Goal: Obtain resource: Download file/media

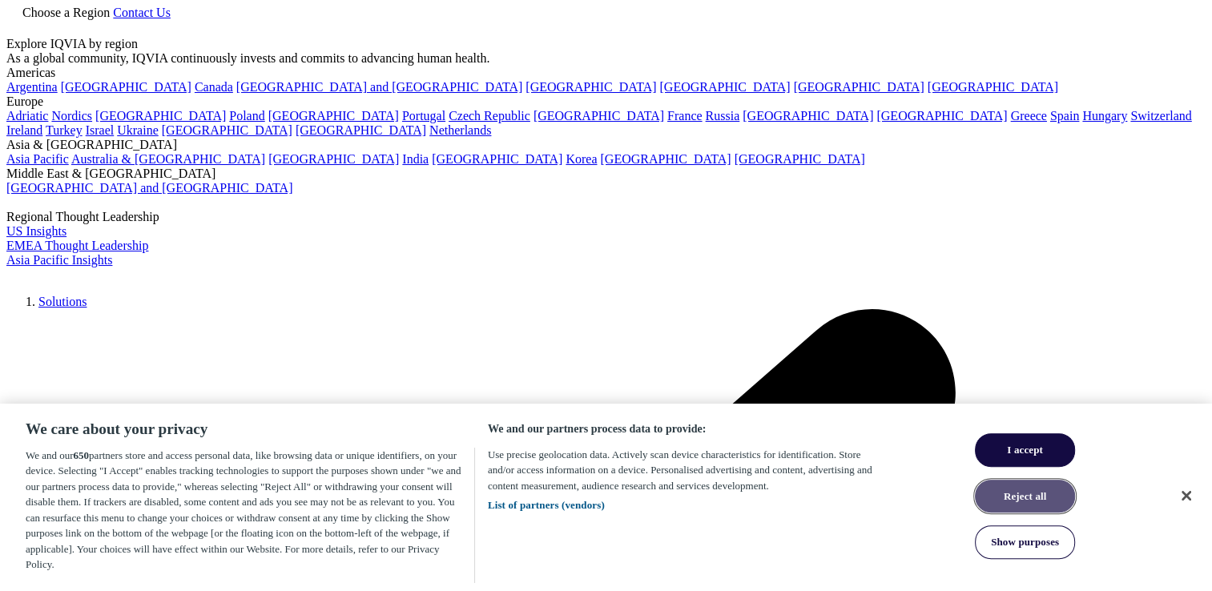
click at [1038, 509] on button "Reject all" at bounding box center [1025, 497] width 100 height 34
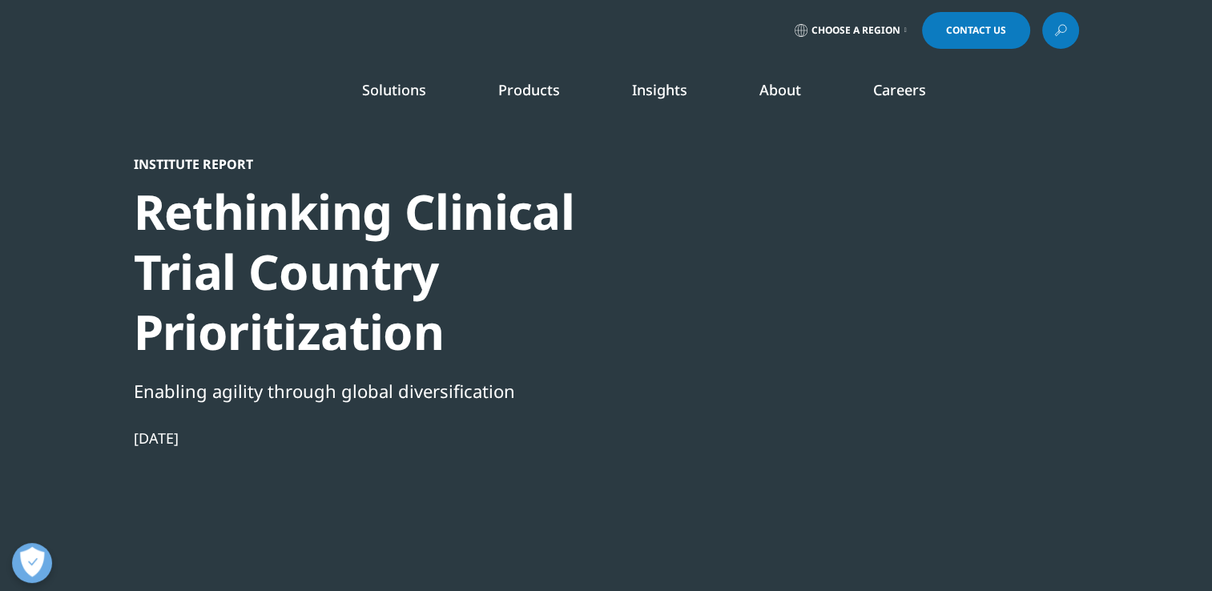
click at [1036, 430] on div at bounding box center [924, 336] width 309 height 360
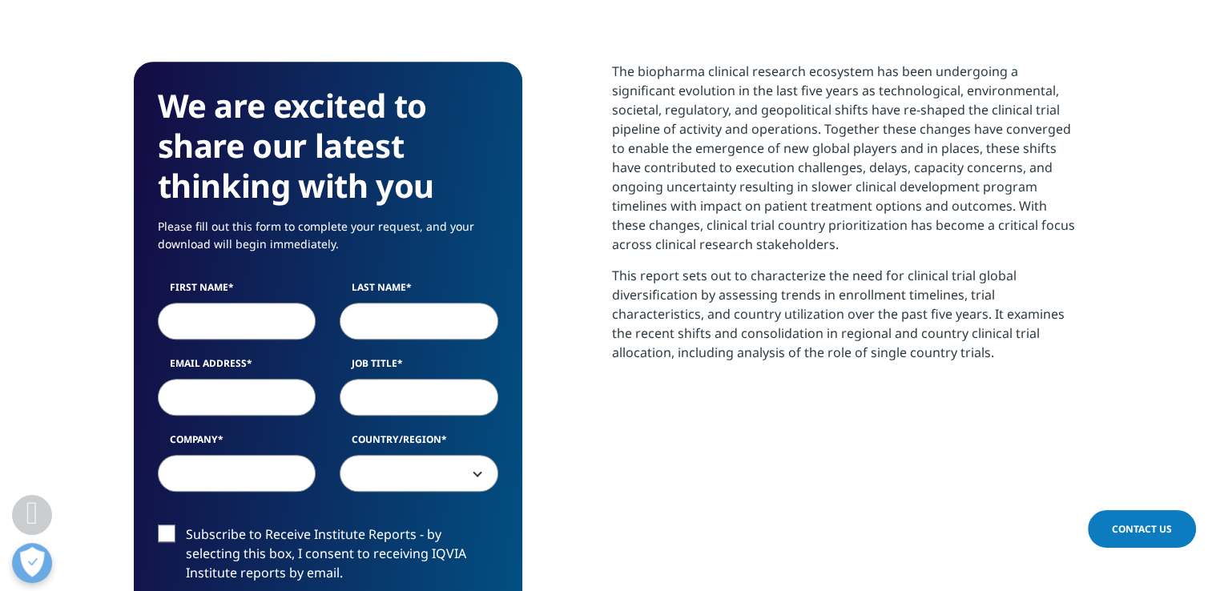
scroll to position [721, 0]
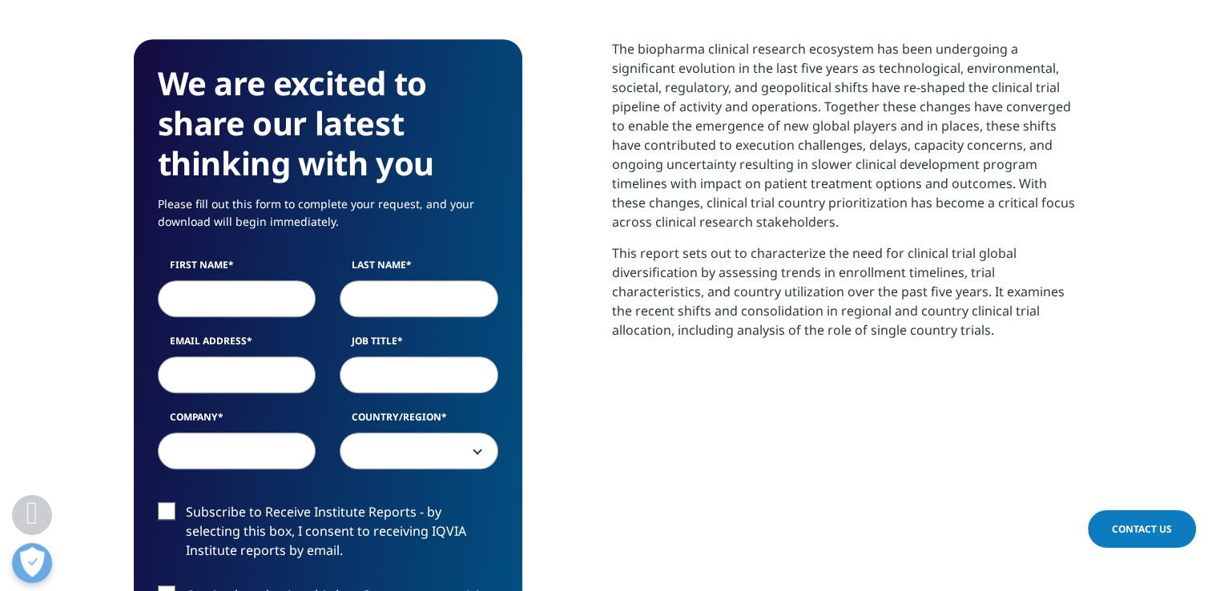
click at [205, 290] on input "First Name" at bounding box center [237, 298] width 159 height 37
type input "[PERSON_NAME]"
type input "[PERSON_NAME][EMAIL_ADDRESS][PERSON_NAME][DOMAIN_NAME]"
type input "MSD"
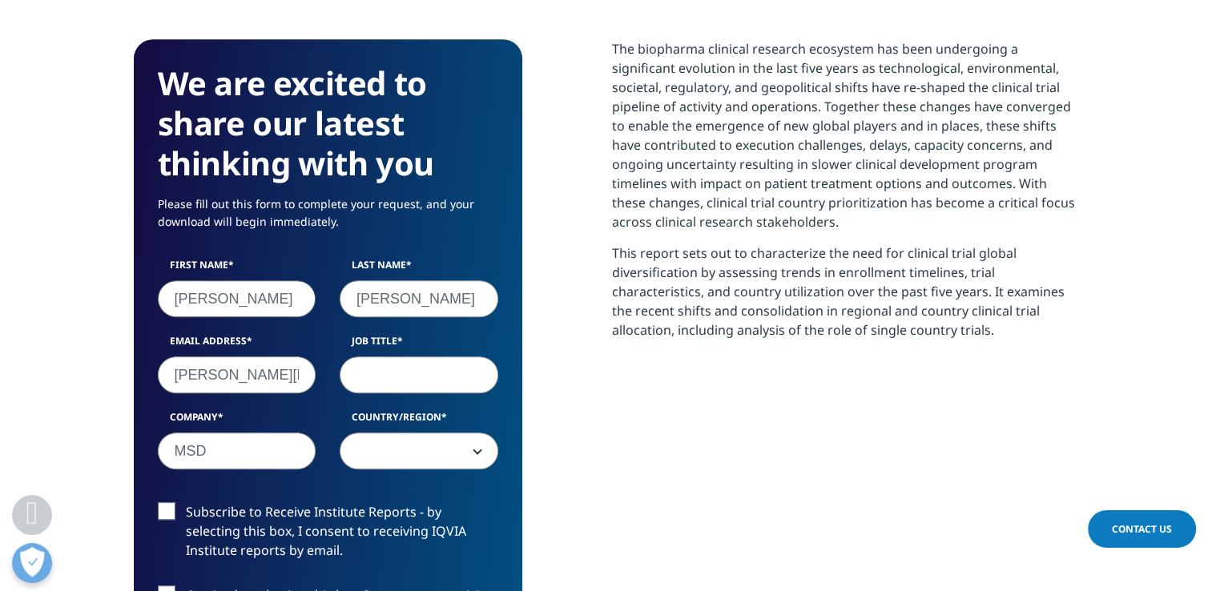
select select "Spain"
click at [282, 389] on input "[PERSON_NAME][EMAIL_ADDRESS][PERSON_NAME][DOMAIN_NAME]" at bounding box center [237, 374] width 159 height 37
click at [391, 364] on input "Job Title" at bounding box center [419, 374] width 159 height 37
click at [439, 366] on input "Director, science and regulatory policy." at bounding box center [419, 374] width 159 height 37
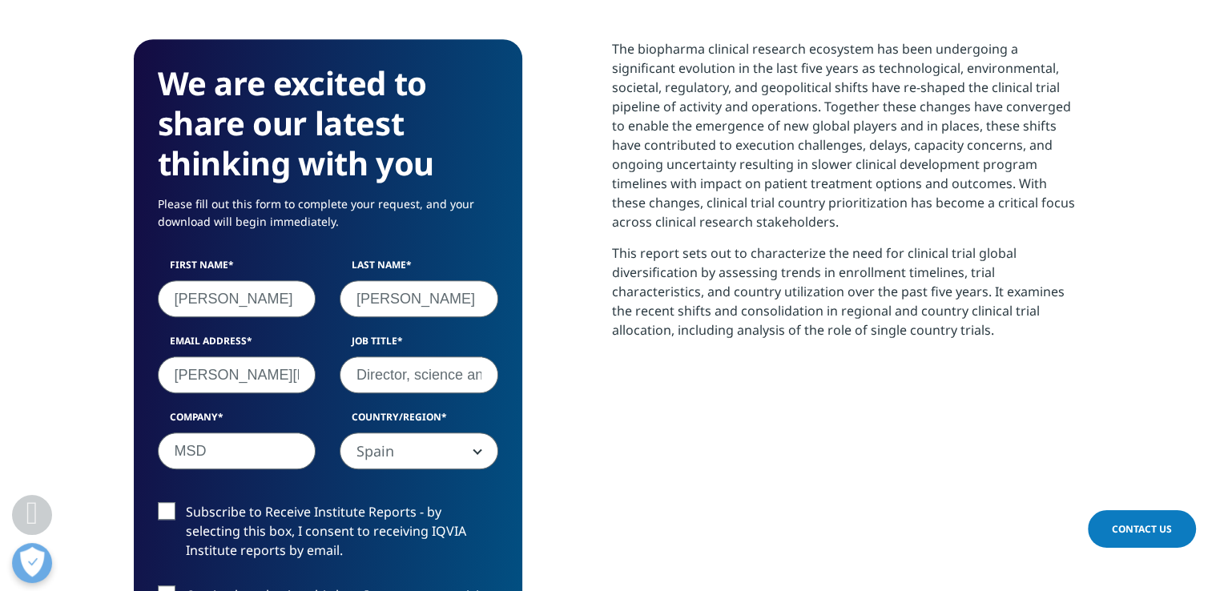
scroll to position [0, 125]
drag, startPoint x: 420, startPoint y: 373, endPoint x: 641, endPoint y: 373, distance: 220.2
click at [641, 373] on div "We are excited to share our latest thinking with you Please fill out this form …" at bounding box center [606, 481] width 945 height 885
click at [456, 380] on input "Director, science and regulatory policy." at bounding box center [419, 374] width 159 height 37
drag, startPoint x: 476, startPoint y: 379, endPoint x: 484, endPoint y: 371, distance: 11.3
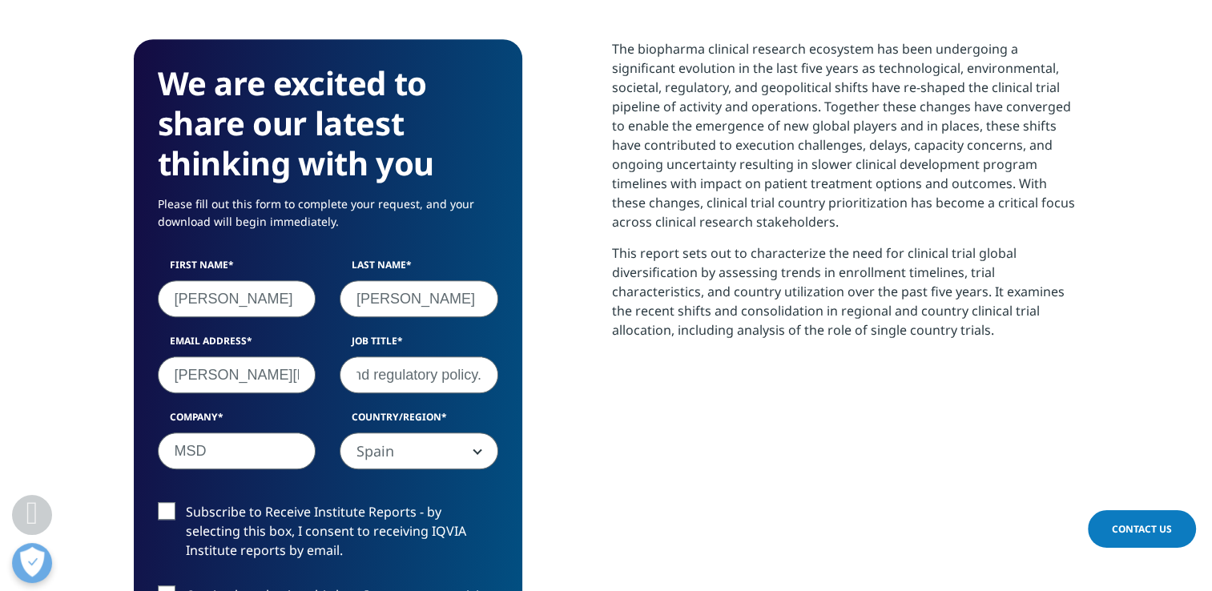
click at [477, 378] on input "Director, science and regulatory policy." at bounding box center [419, 374] width 159 height 37
drag, startPoint x: 471, startPoint y: 373, endPoint x: 345, endPoint y: 379, distance: 125.9
click at [312, 381] on div "First Name Blanca Last Name Garcia-Ochoa Email Address blanca.garcia-ochoa@msd.…" at bounding box center [328, 372] width 364 height 228
click at [422, 373] on input "Director, science and regulatory policy" at bounding box center [419, 374] width 159 height 37
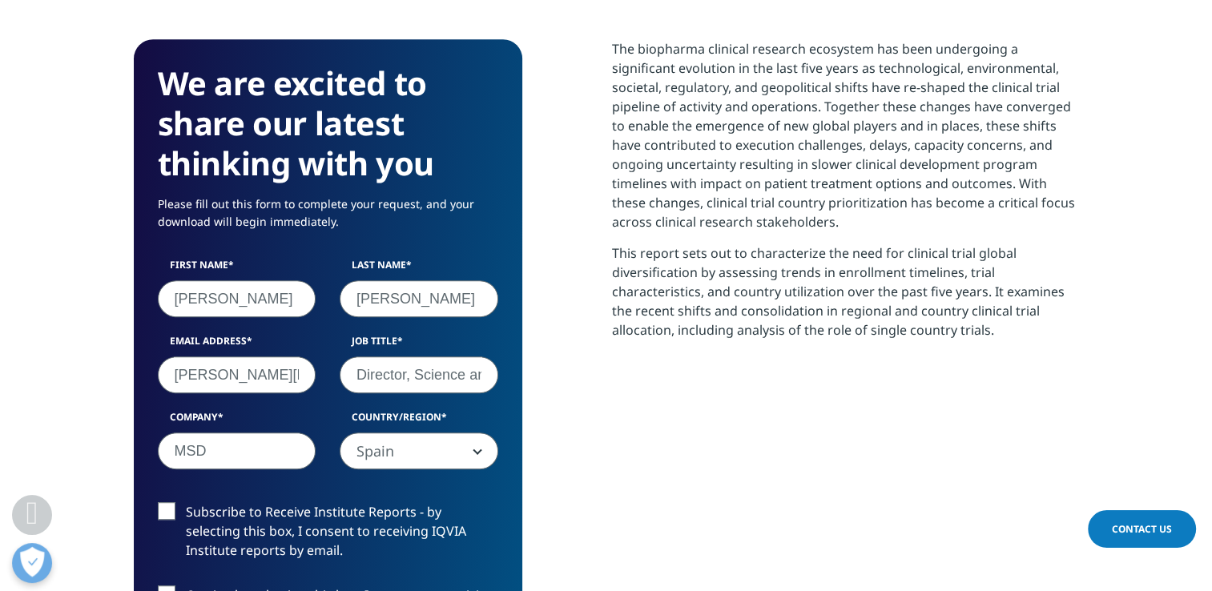
click at [478, 374] on input "Director, Science and regulatory policy" at bounding box center [419, 374] width 159 height 37
drag, startPoint x: 481, startPoint y: 374, endPoint x: 492, endPoint y: 376, distance: 11.5
click at [498, 376] on div "Job Title Director, Science and regulatory policy" at bounding box center [419, 363] width 183 height 59
click at [328, 375] on div "First Name Blanca Last Name Garcia-Ochoa Email Address blanca.garcia-ochoa@msd.…" at bounding box center [328, 372] width 364 height 228
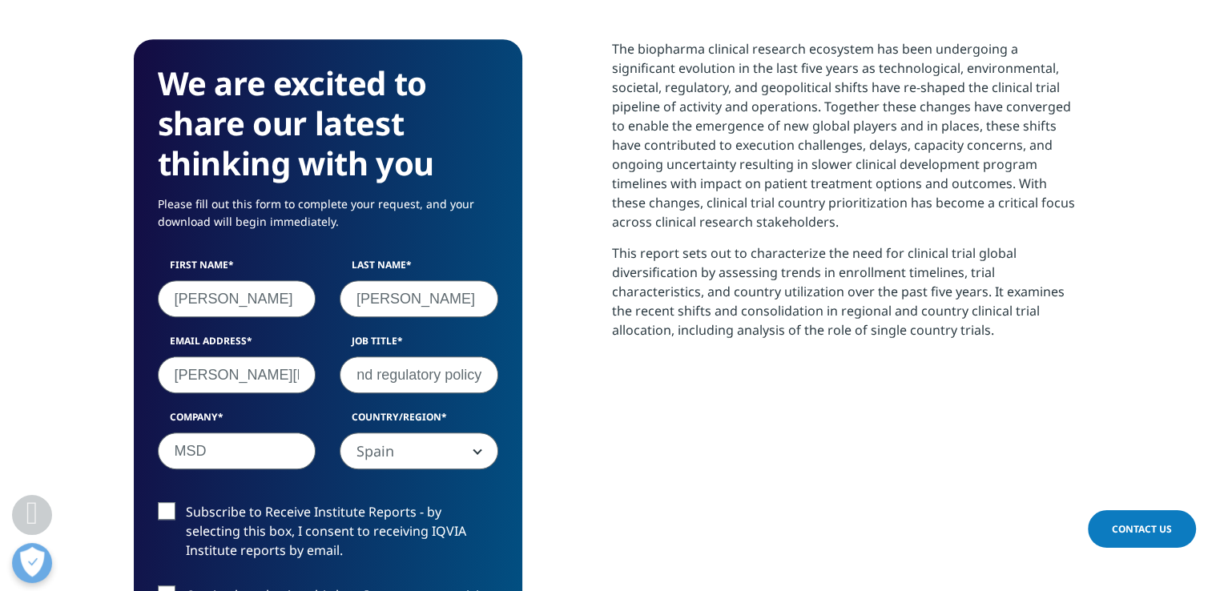
scroll to position [0, 0]
drag, startPoint x: 333, startPoint y: 375, endPoint x: 426, endPoint y: 368, distance: 93.1
click at [426, 368] on input "Director, Science and regulatory policy" at bounding box center [419, 374] width 159 height 37
drag, startPoint x: 457, startPoint y: 369, endPoint x: 394, endPoint y: 365, distance: 62.6
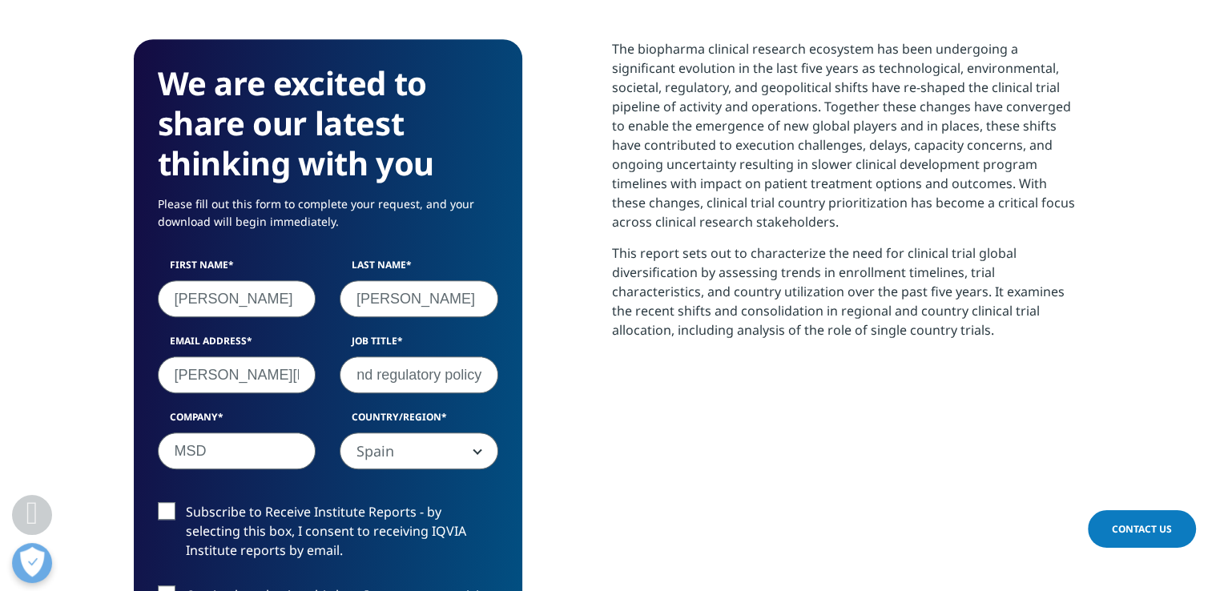
click at [477, 368] on input "Director, Science and regulatory policy" at bounding box center [419, 374] width 159 height 37
click at [391, 366] on input "Director, Science and regulatory policy" at bounding box center [419, 374] width 159 height 37
click at [387, 375] on input "Director, Science and regulatory policy" at bounding box center [419, 374] width 159 height 37
click at [378, 373] on input "Director, Science and regulatory policy" at bounding box center [419, 374] width 159 height 37
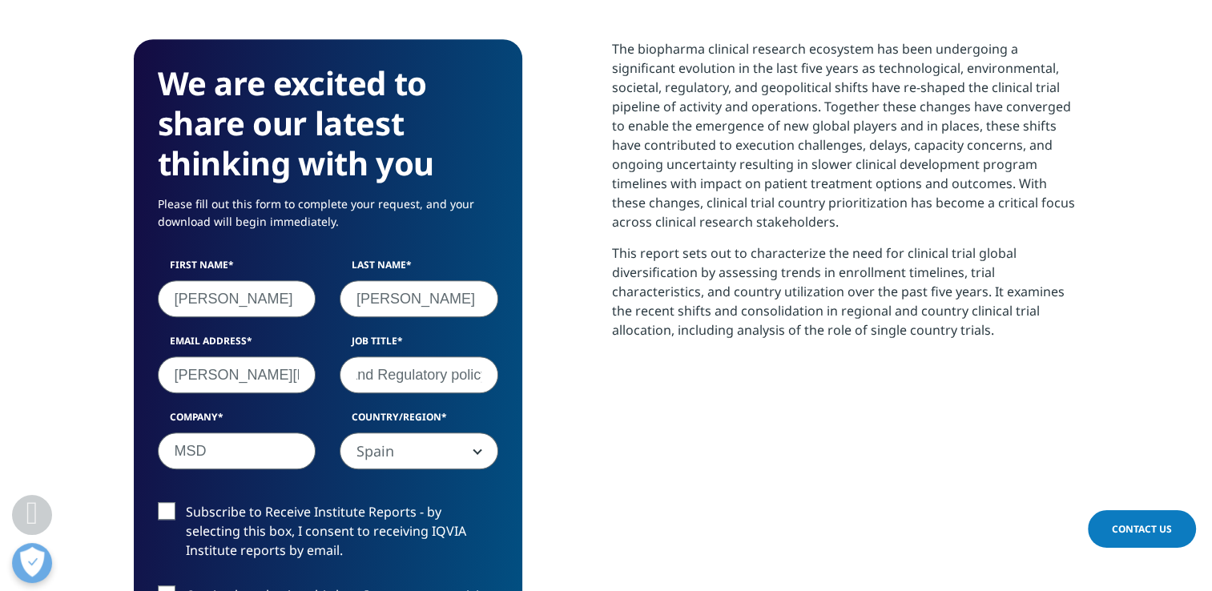
click at [453, 375] on input "Director, Science and Regulatory policy" at bounding box center [419, 374] width 159 height 37
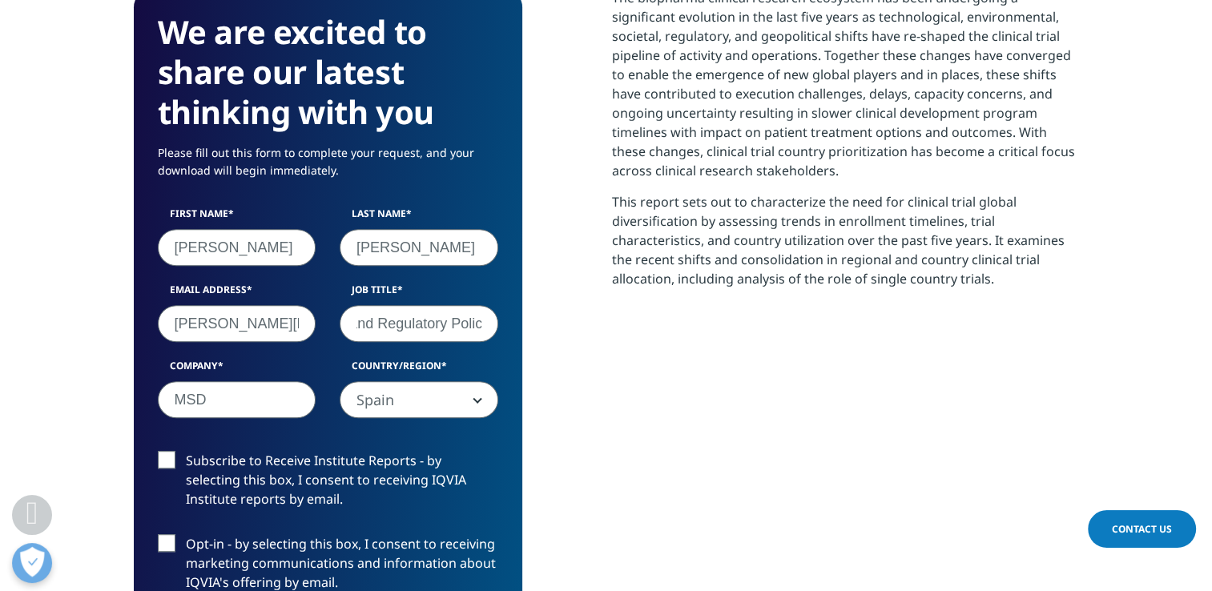
scroll to position [801, 0]
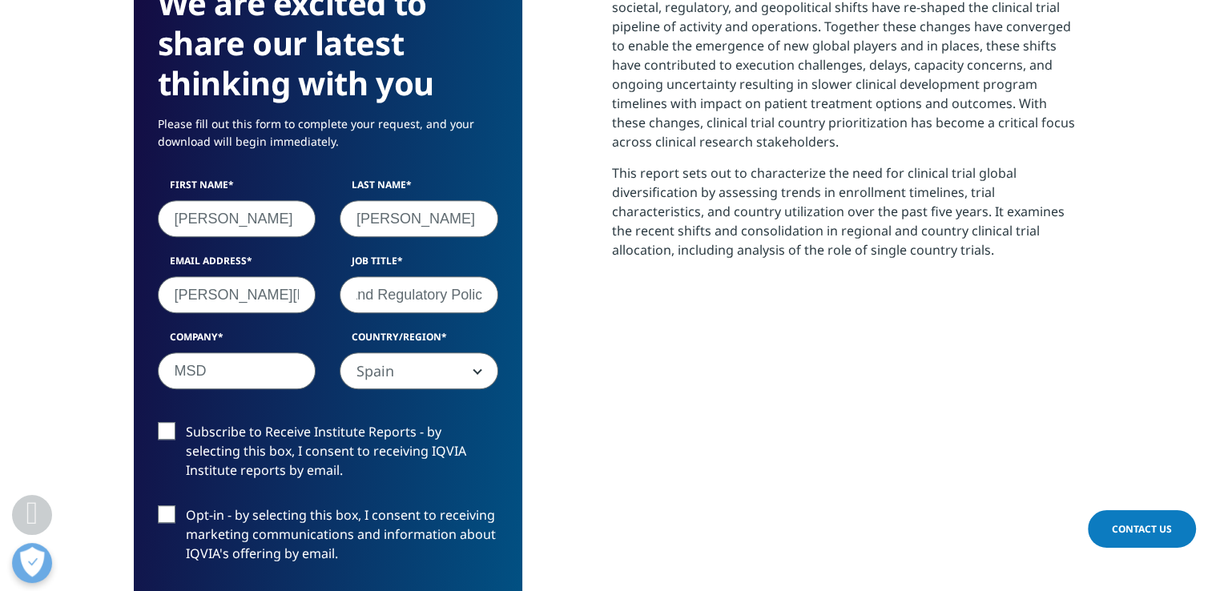
type input "Director, Science and Regulatory Policy"
click at [170, 427] on label "Subscribe to Receive Institute Reports - by selecting this box, I consent to re…" at bounding box center [328, 455] width 340 height 66
click at [186, 422] on input "Subscribe to Receive Institute Reports - by selecting this box, I consent to re…" at bounding box center [186, 422] width 0 height 0
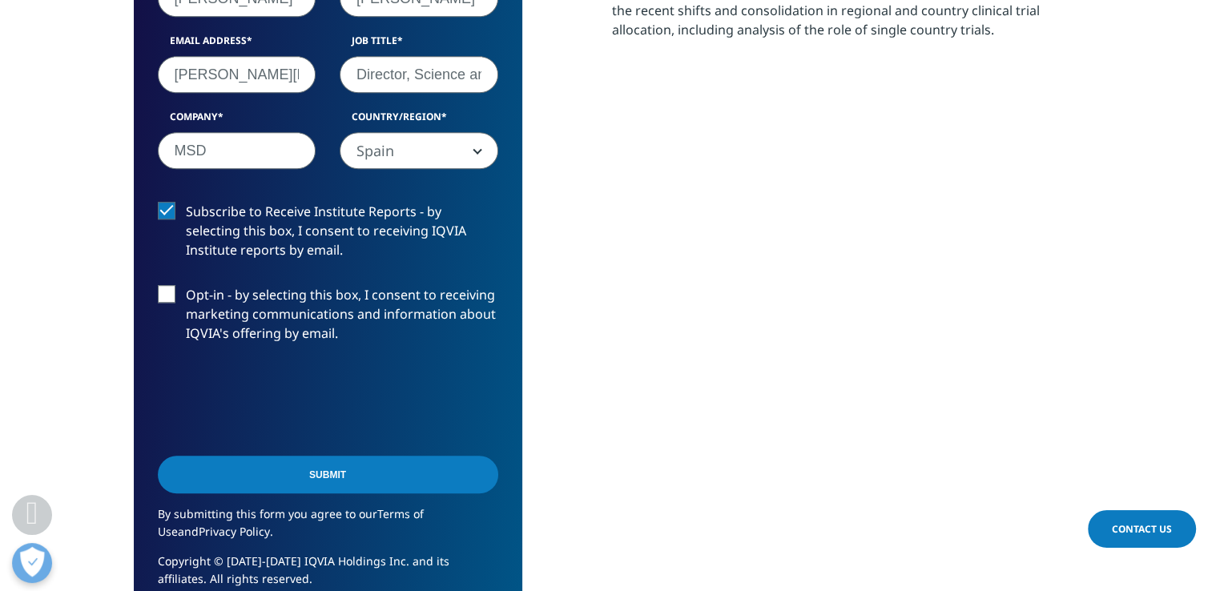
scroll to position [1041, 0]
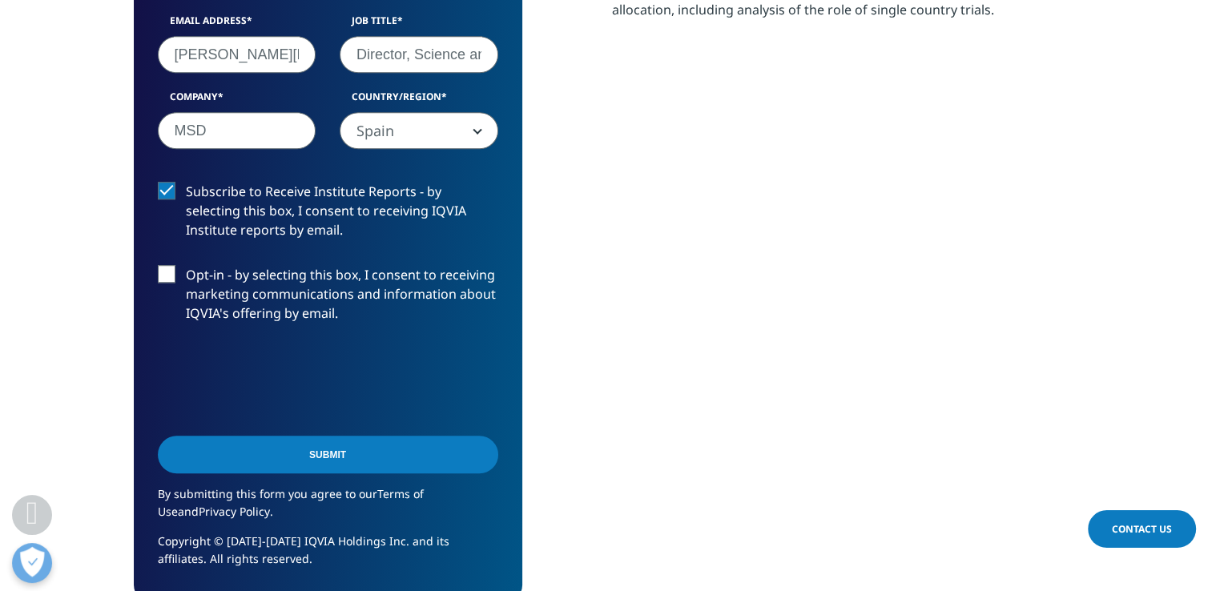
click at [338, 457] on input "Submit" at bounding box center [328, 455] width 340 height 38
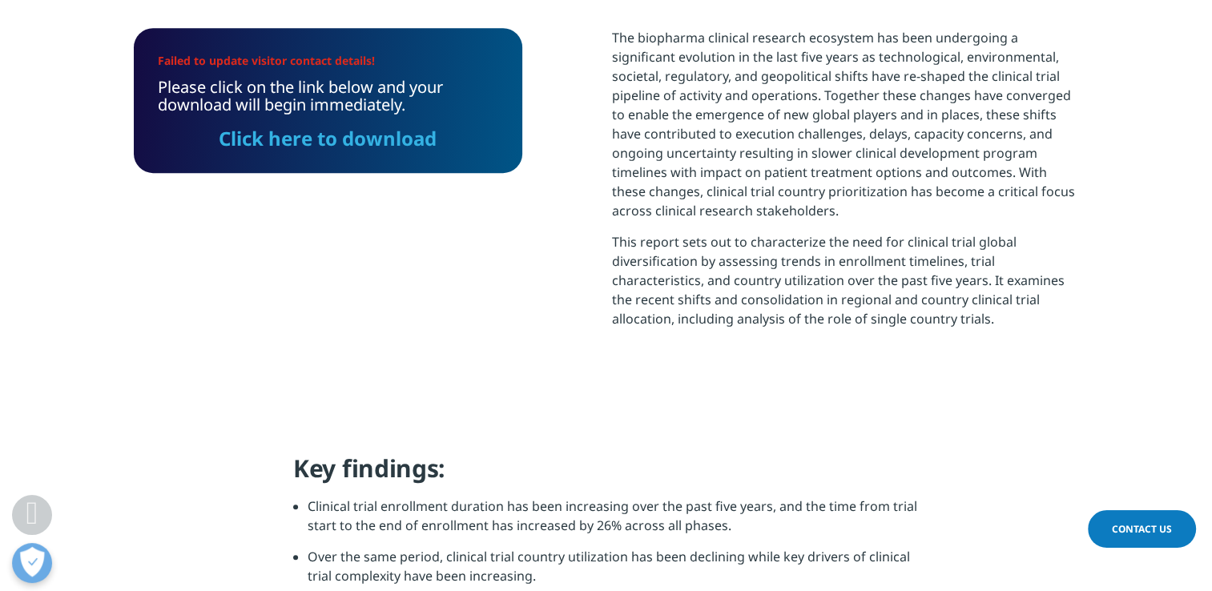
scroll to position [705, 0]
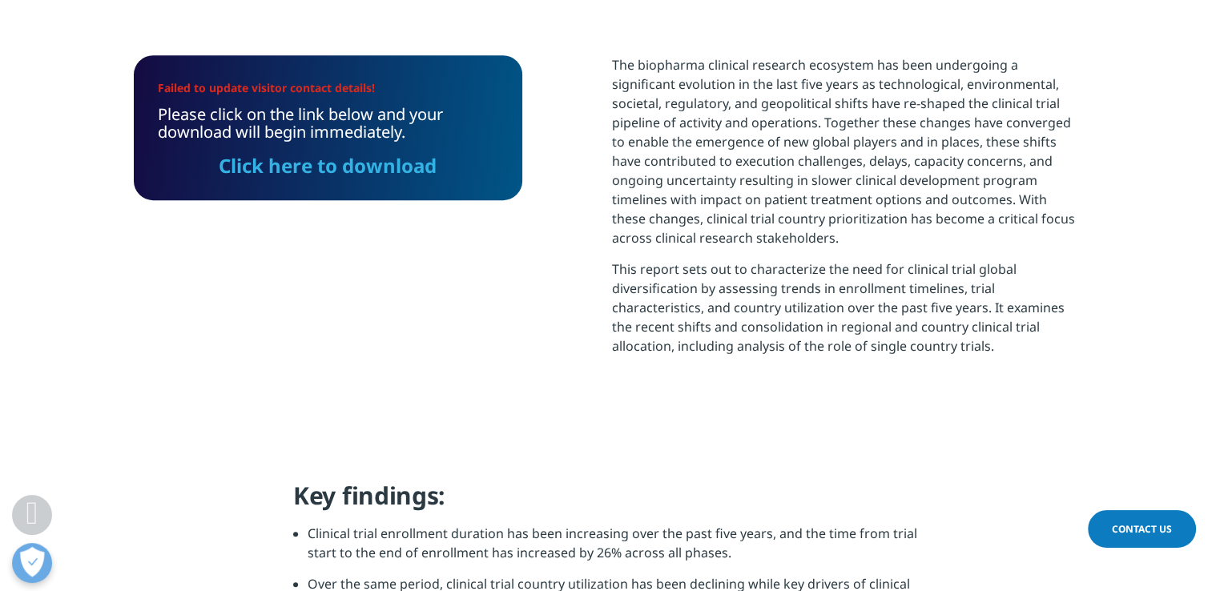
click at [340, 172] on link "Click here to download" at bounding box center [328, 165] width 218 height 26
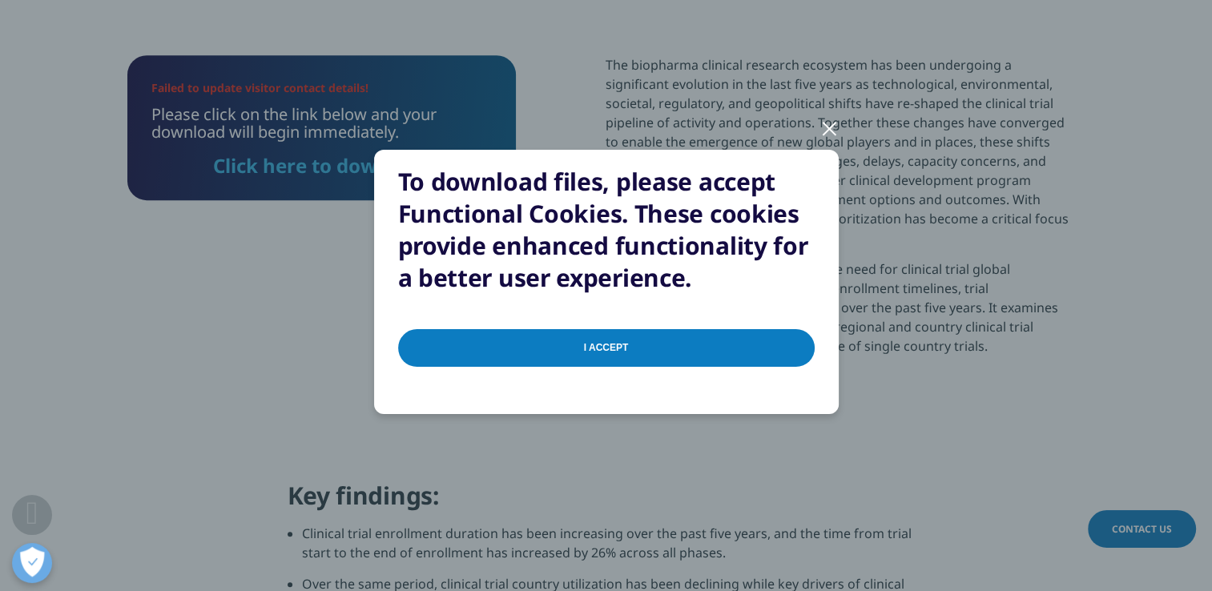
click at [806, 340] on input "I Accept" at bounding box center [606, 348] width 416 height 38
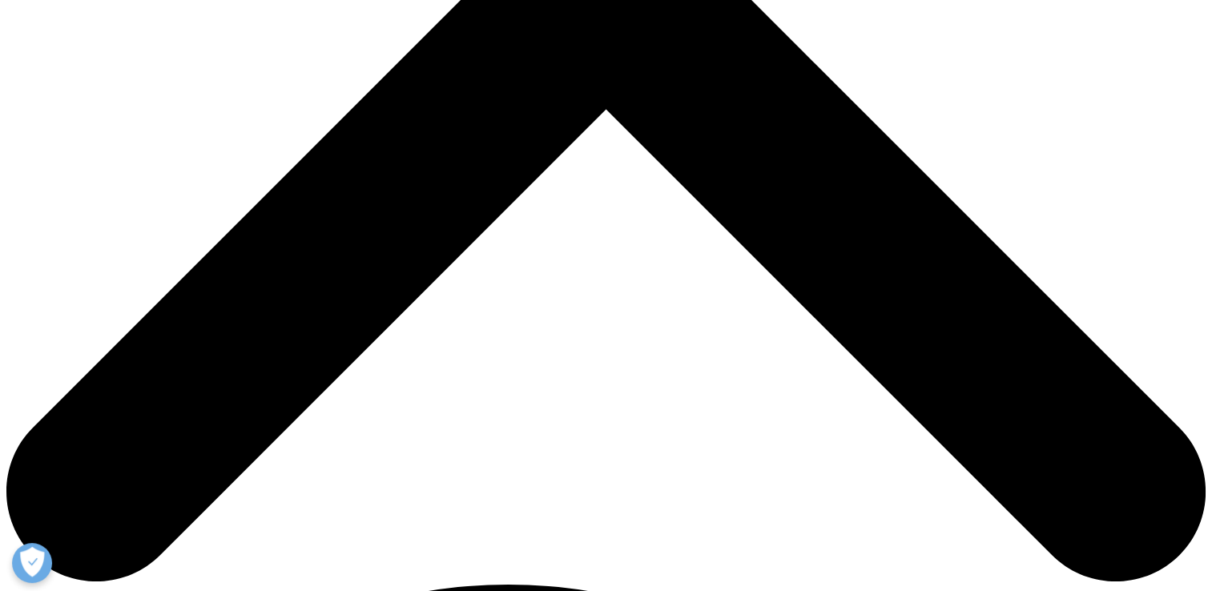
scroll to position [352, 945]
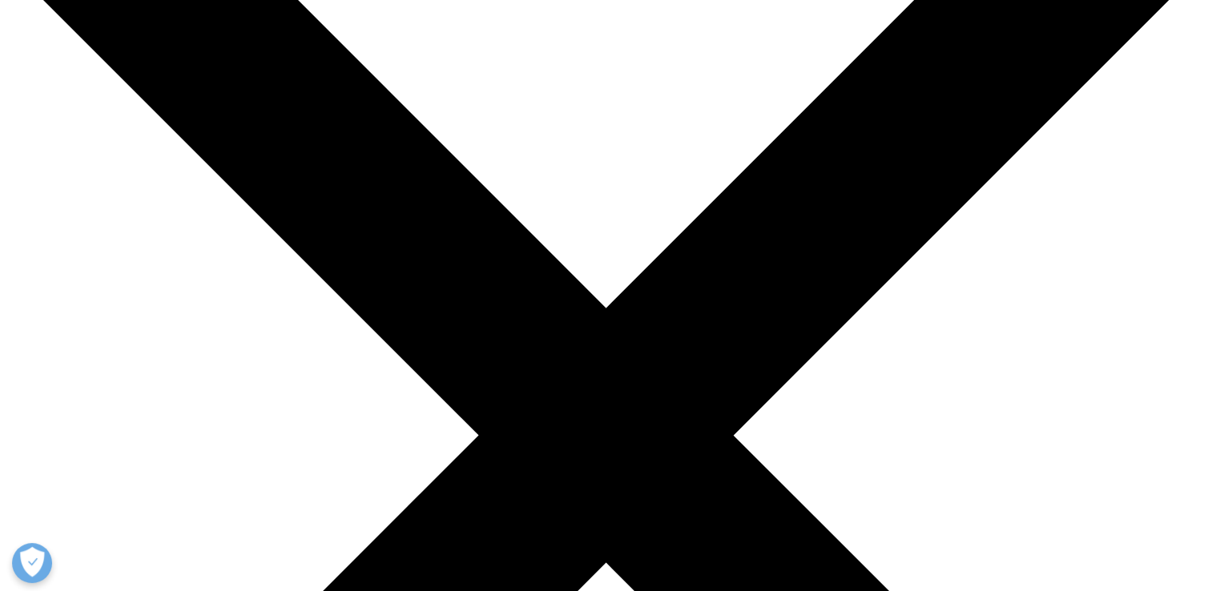
scroll to position [320, 0]
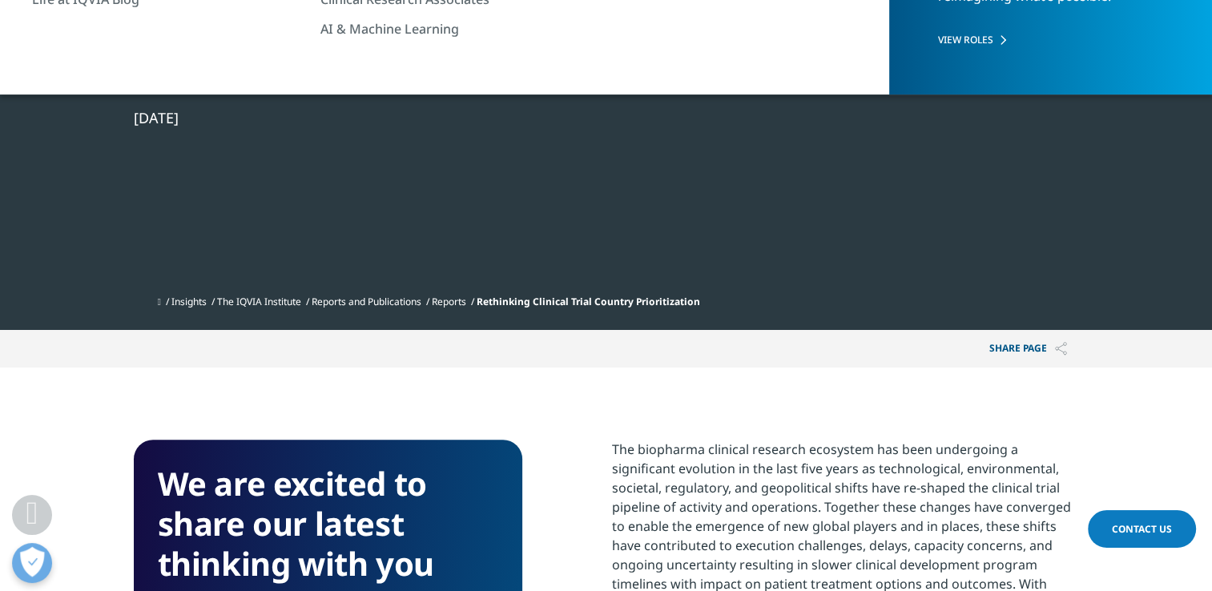
click at [1096, 200] on section "Institute Report Rethinking Clinical Trial Country Prioritization Enabling agil…" at bounding box center [606, 5] width 1212 height 650
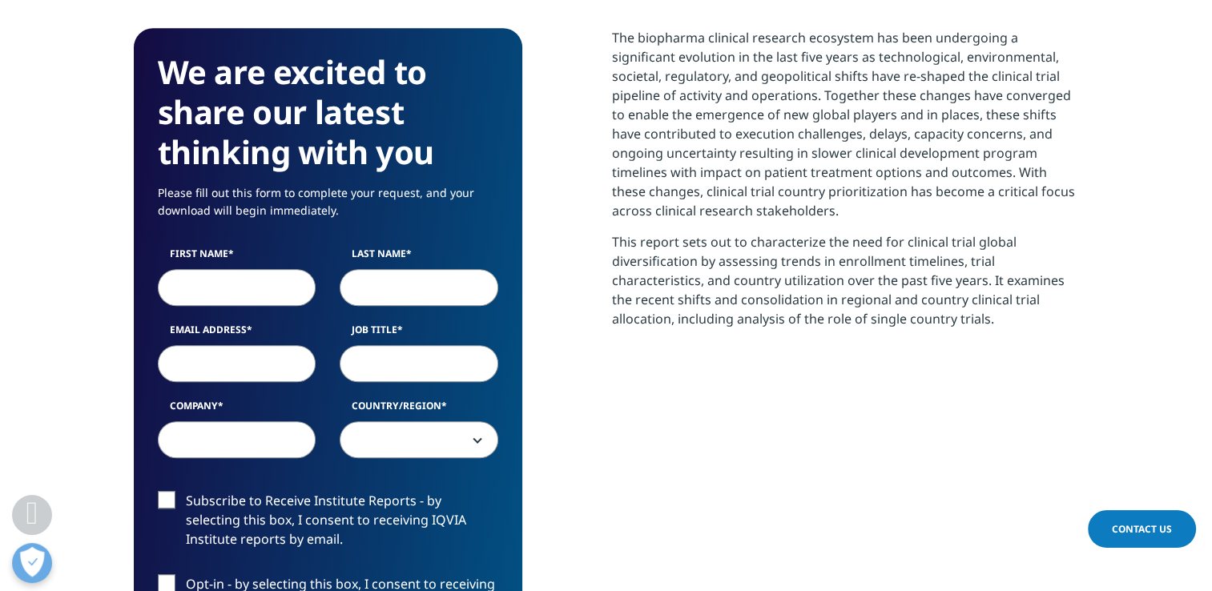
scroll to position [801, 0]
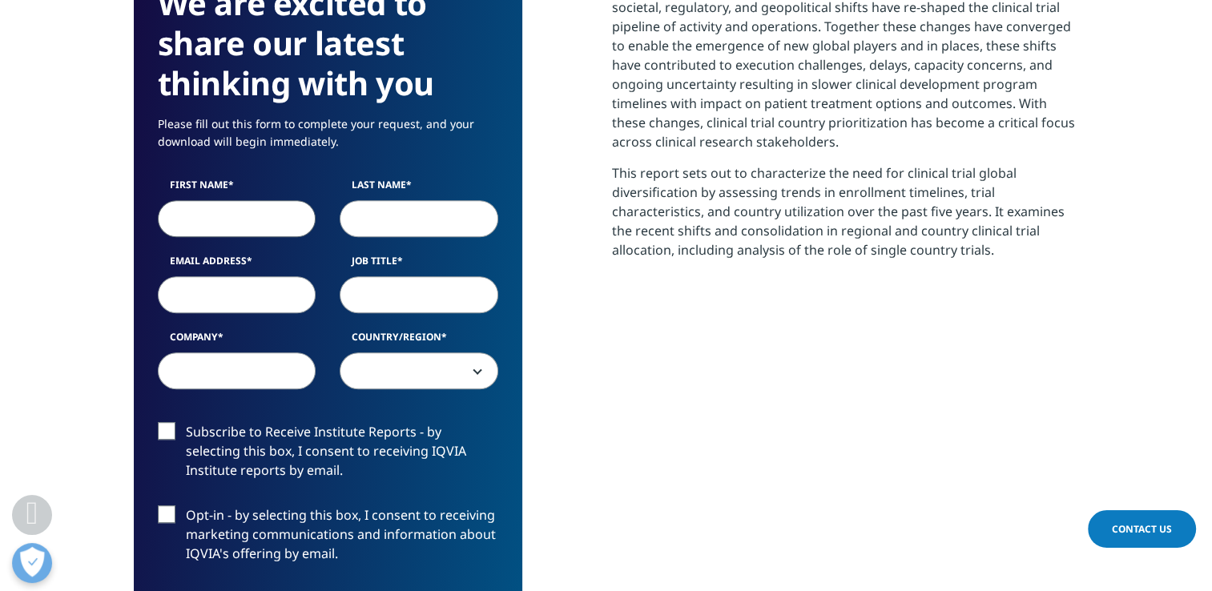
click at [250, 203] on input "First Name" at bounding box center [237, 218] width 159 height 37
type input "[PERSON_NAME]"
type input "[PERSON_NAME][EMAIL_ADDRESS][PERSON_NAME][DOMAIN_NAME]"
type input "Director, Science and Regulatory Policy"
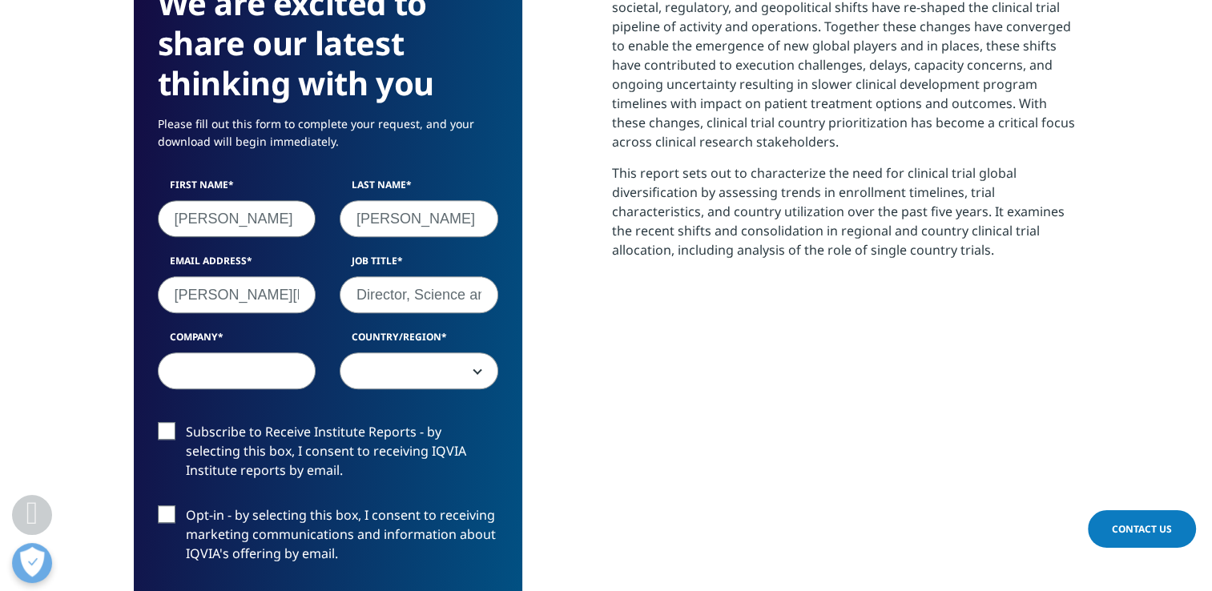
type input "MSD"
select select "Spain"
click at [266, 292] on input "[PERSON_NAME][EMAIL_ADDRESS][PERSON_NAME][DOMAIN_NAME]" at bounding box center [237, 294] width 159 height 37
click at [179, 336] on label "Company" at bounding box center [237, 341] width 159 height 22
click at [179, 352] on input "MSD" at bounding box center [237, 370] width 159 height 37
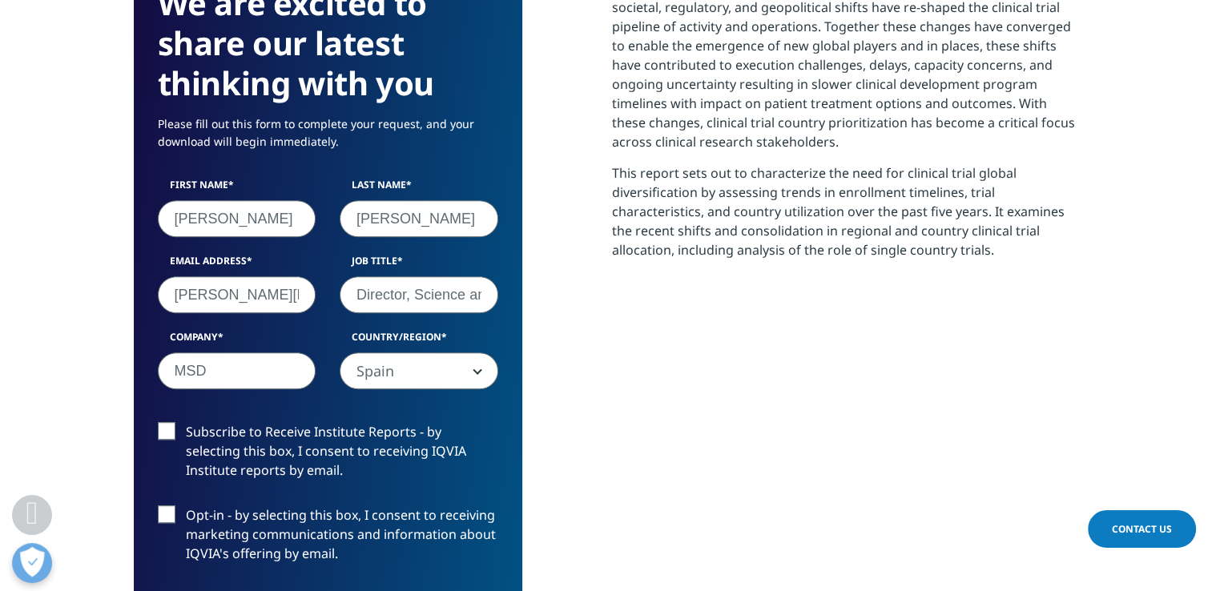
click at [187, 424] on label "Subscribe to Receive Institute Reports - by selecting this box, I consent to re…" at bounding box center [328, 455] width 340 height 66
click at [186, 422] on input "Subscribe to Receive Institute Reports - by selecting this box, I consent to re…" at bounding box center [186, 422] width 0 height 0
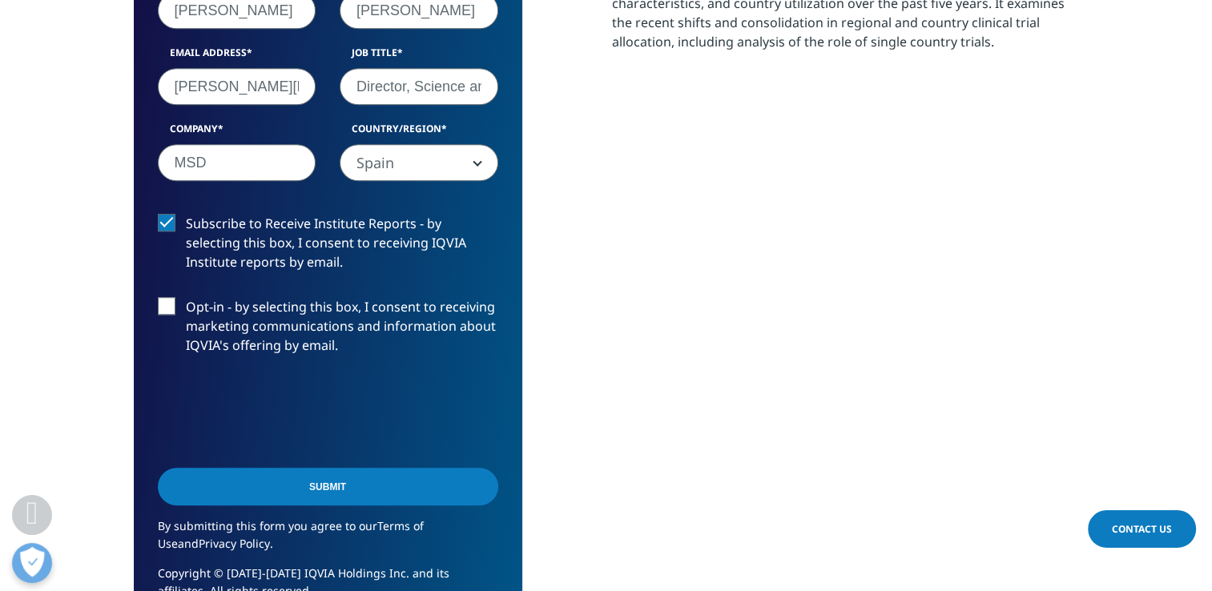
scroll to position [1041, 0]
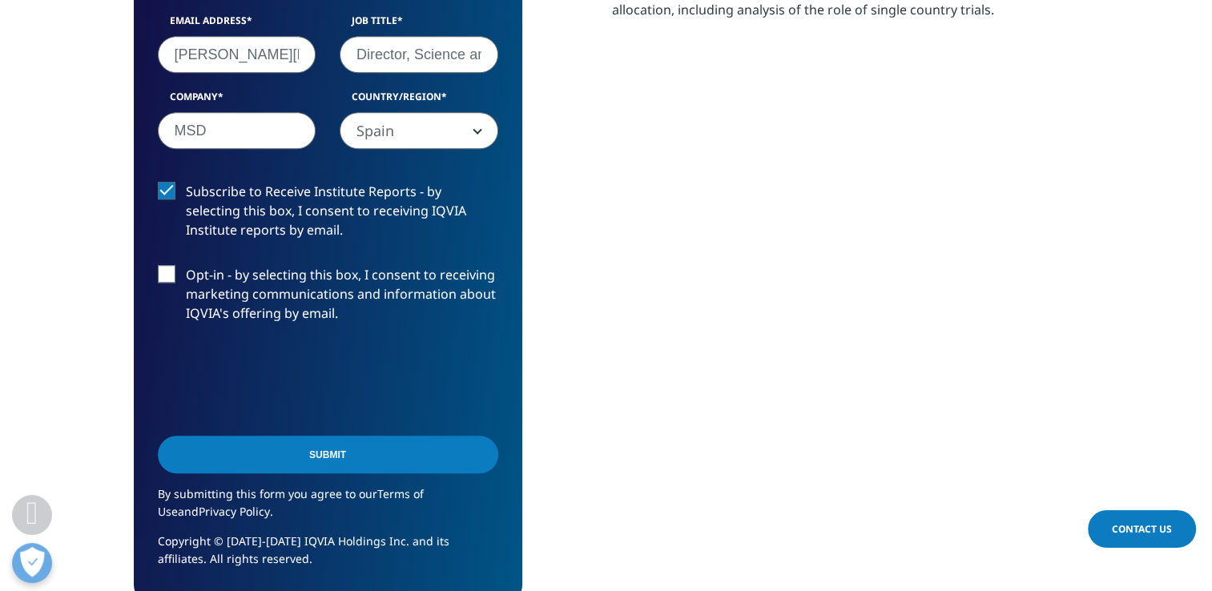
click at [166, 293] on label "Opt-in - by selecting this box, I consent to receiving marketing communications…" at bounding box center [328, 298] width 340 height 66
click at [186, 265] on input "Opt-in - by selecting this box, I consent to receiving marketing communications…" at bounding box center [186, 265] width 0 height 0
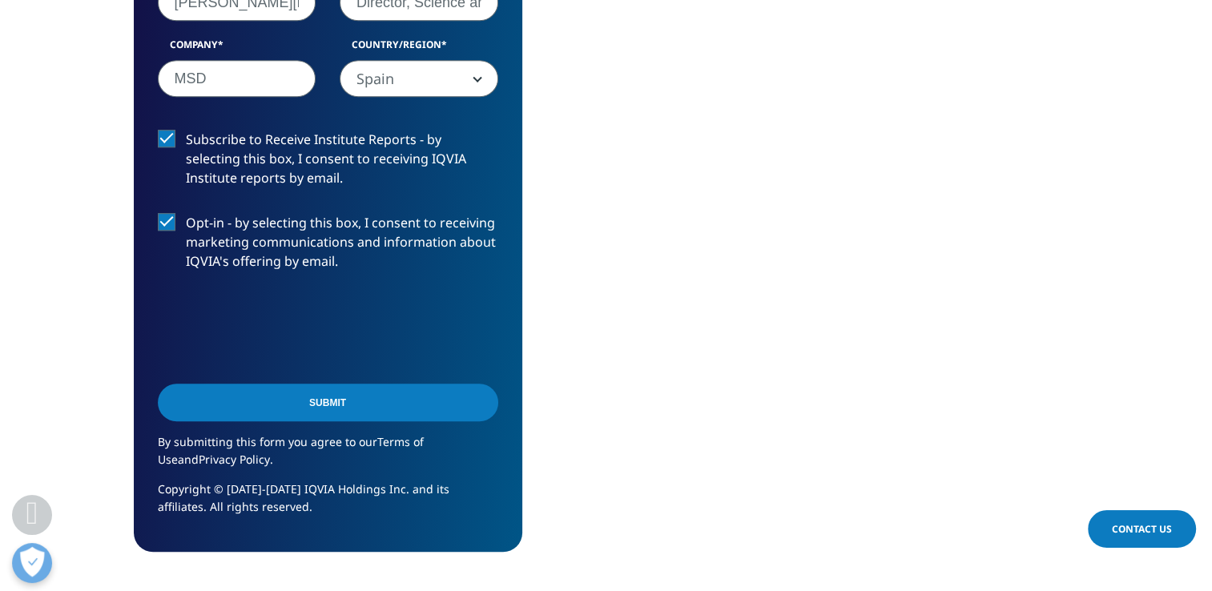
scroll to position [1121, 0]
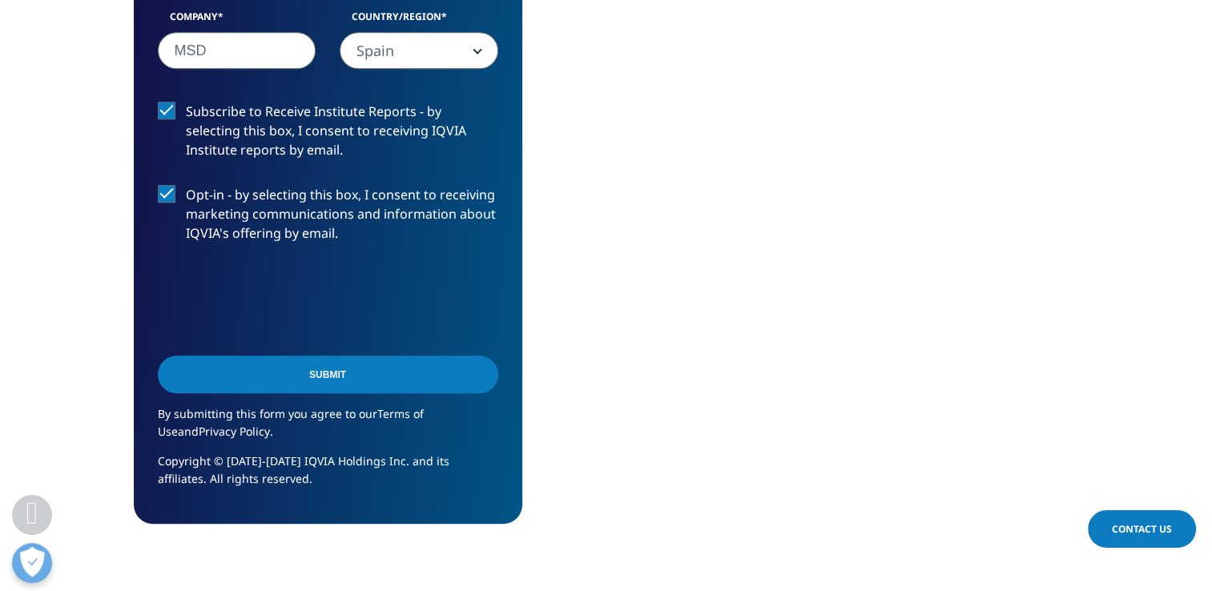
click at [151, 204] on div "Opt-in - by selecting this box, I consent to receiving marketing communications…" at bounding box center [328, 218] width 364 height 66
click at [153, 196] on div "Opt-in - by selecting this box, I consent to receiving marketing communications…" at bounding box center [328, 218] width 364 height 66
click at [162, 195] on label "Opt-in - by selecting this box, I consent to receiving marketing communications…" at bounding box center [328, 218] width 340 height 66
click at [186, 185] on input "Opt-in - by selecting this box, I consent to receiving marketing communications…" at bounding box center [186, 185] width 0 height 0
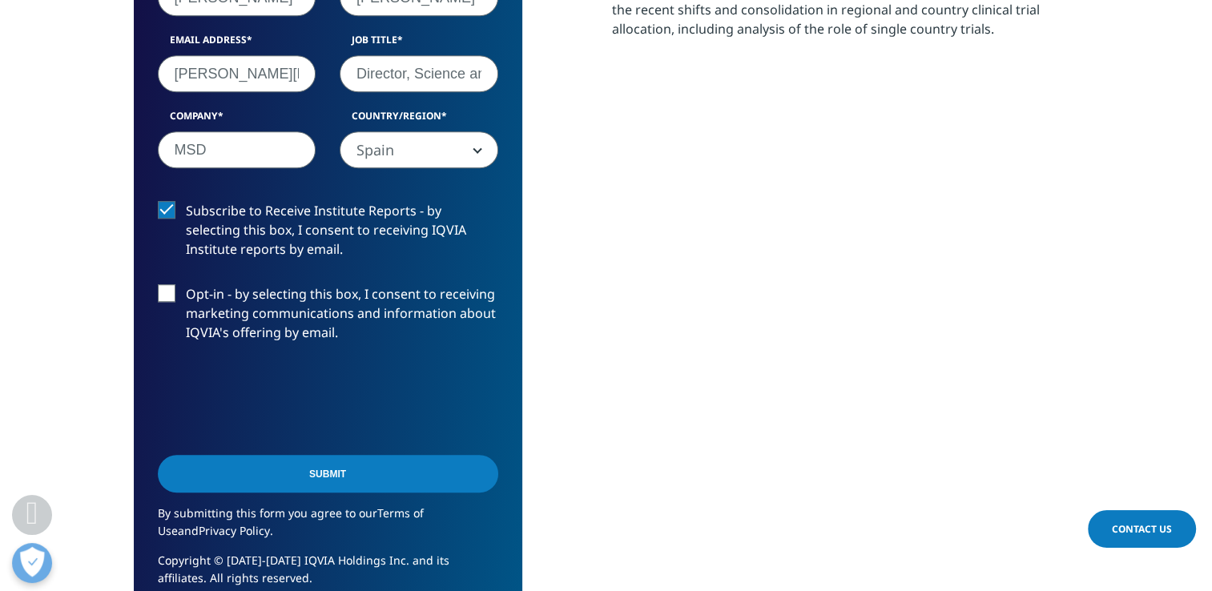
scroll to position [1041, 0]
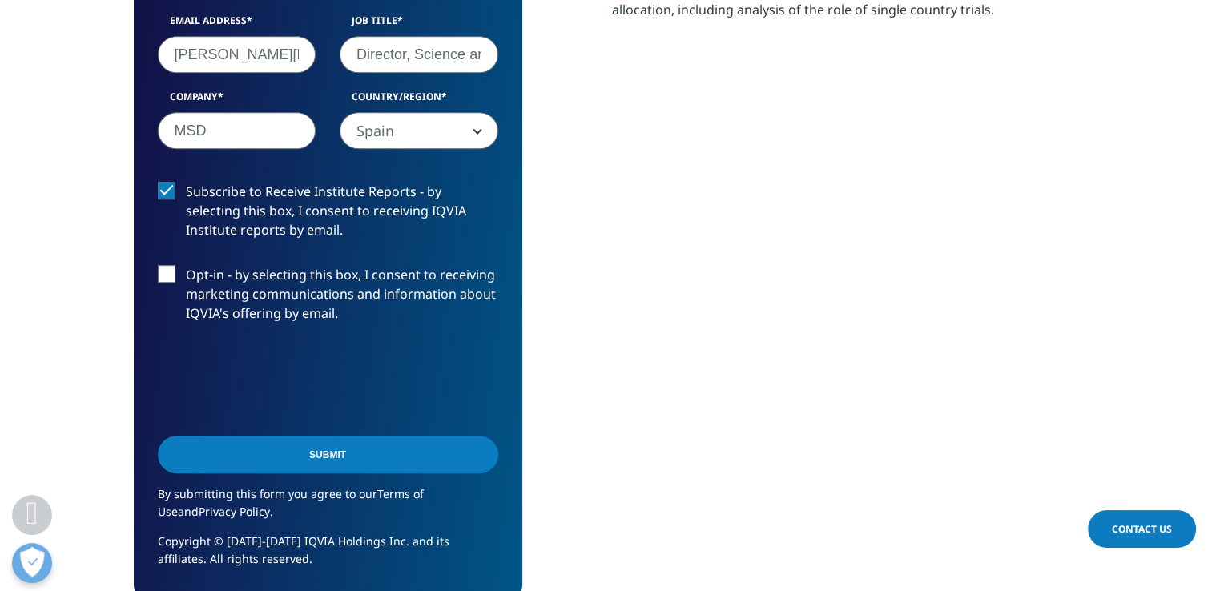
click at [440, 52] on input "Director, Science and Regulatory Policy" at bounding box center [419, 54] width 159 height 37
drag, startPoint x: 440, startPoint y: 52, endPoint x: 573, endPoint y: 47, distance: 133.0
click at [573, 47] on div "We are excited to share our latest thinking with you Please fill out this form …" at bounding box center [606, 161] width 945 height 885
click at [364, 453] on input "Submit" at bounding box center [328, 455] width 340 height 38
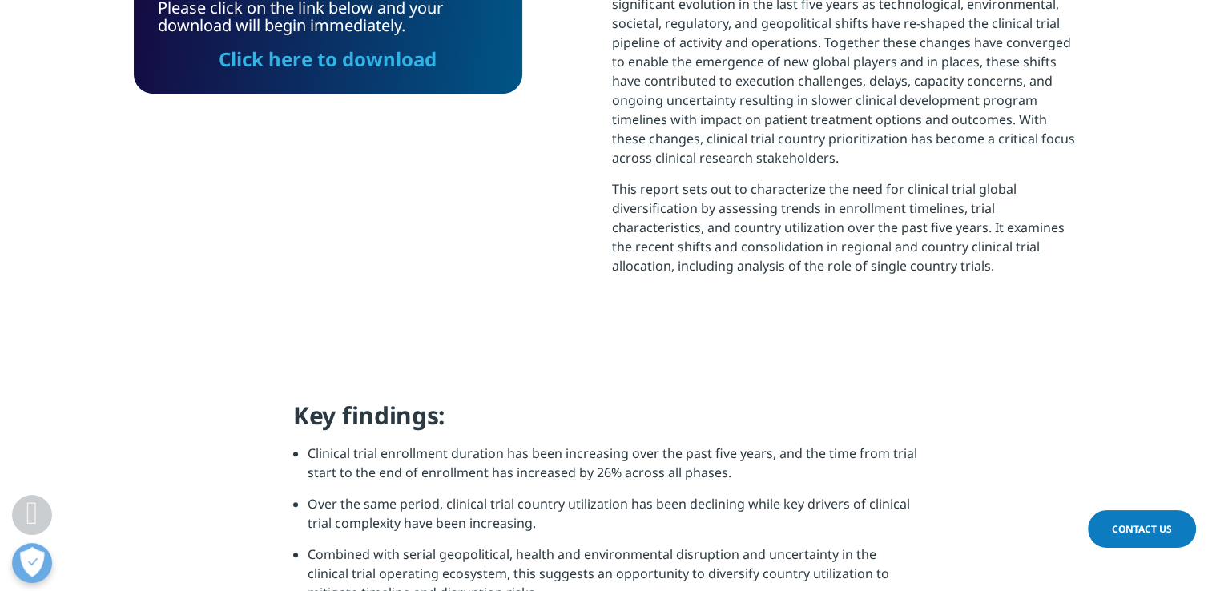
scroll to position [8, 8]
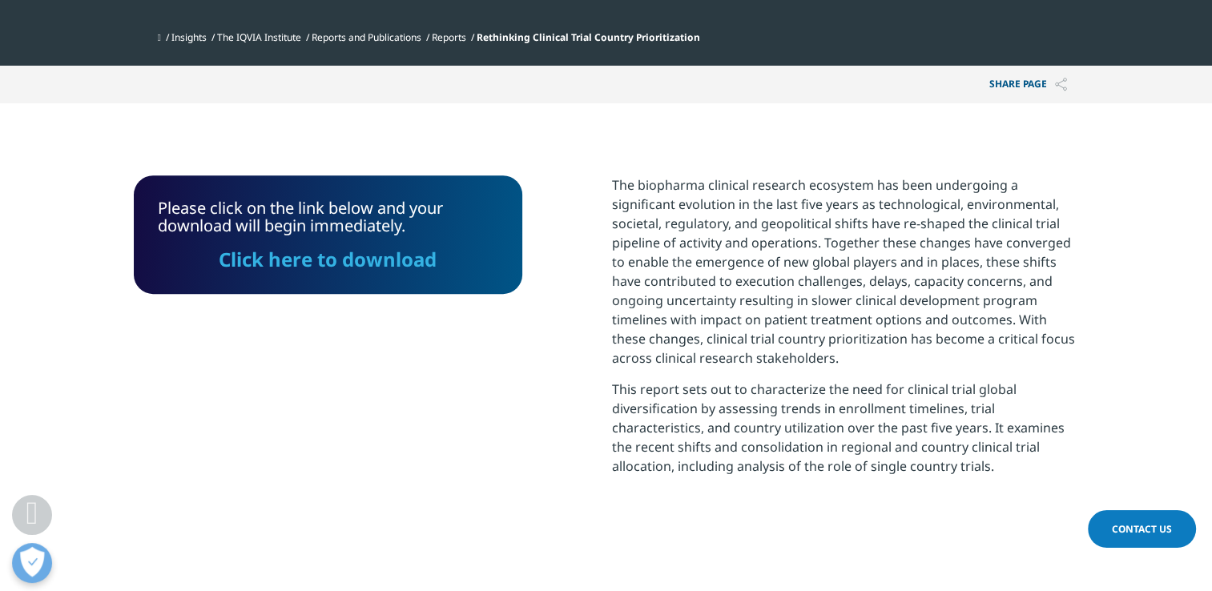
scroll to position [545, 0]
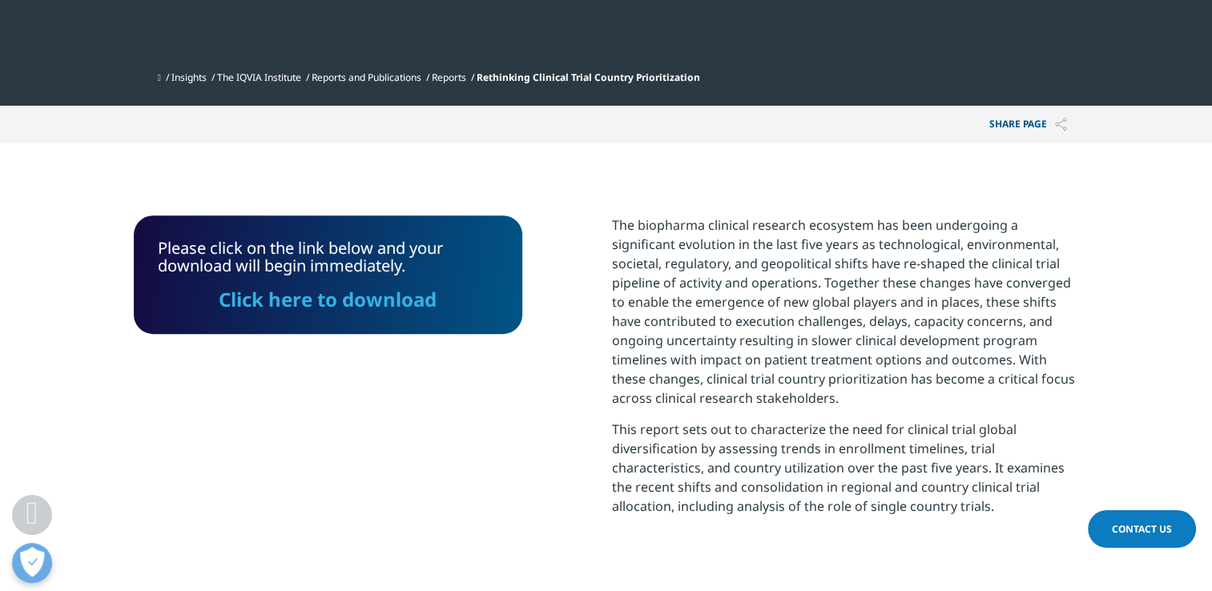
click at [332, 304] on link "Click here to download" at bounding box center [328, 299] width 218 height 26
